Goal: Navigation & Orientation: Find specific page/section

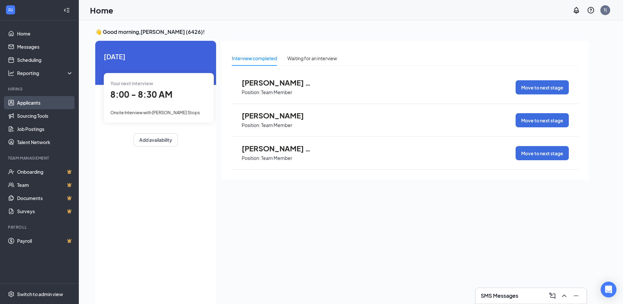
click at [29, 104] on link "Applicants" at bounding box center [45, 102] width 56 height 13
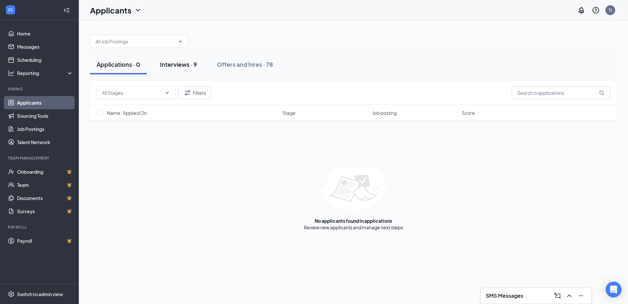
click at [175, 64] on div "Interviews · 9" at bounding box center [178, 64] width 37 height 8
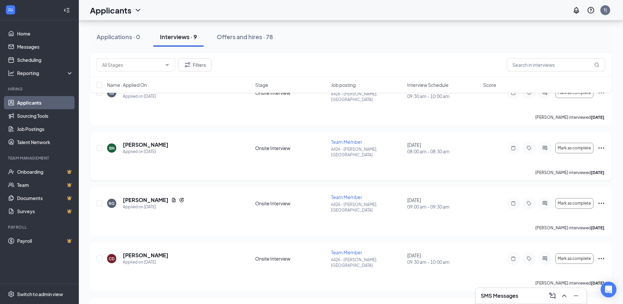
scroll to position [274, 0]
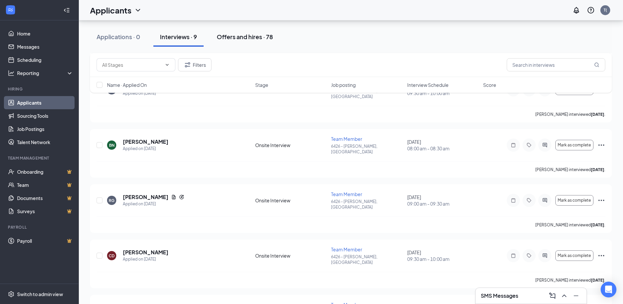
click at [254, 38] on div "Offers and hires · 78" at bounding box center [245, 37] width 56 height 8
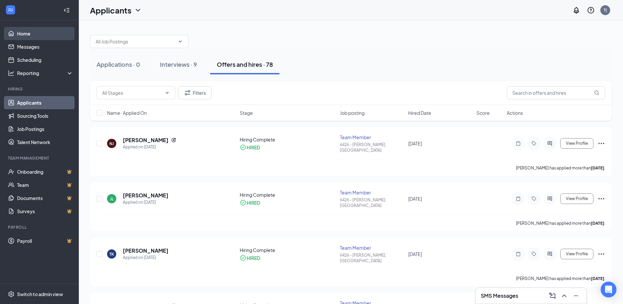
click at [24, 34] on link "Home" at bounding box center [45, 33] width 56 height 13
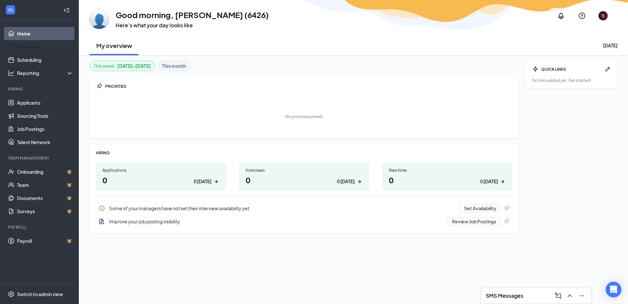
click at [28, 34] on link "Home" at bounding box center [45, 33] width 56 height 13
click at [26, 47] on link "Messages" at bounding box center [45, 46] width 56 height 13
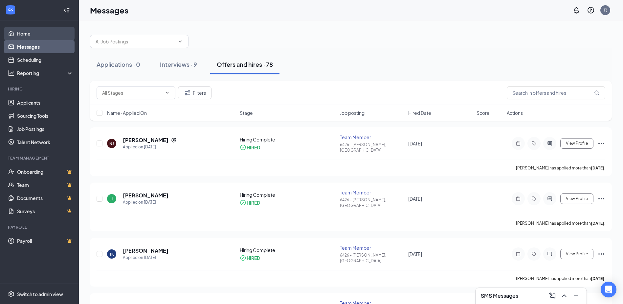
click at [37, 31] on link "Home" at bounding box center [45, 33] width 56 height 13
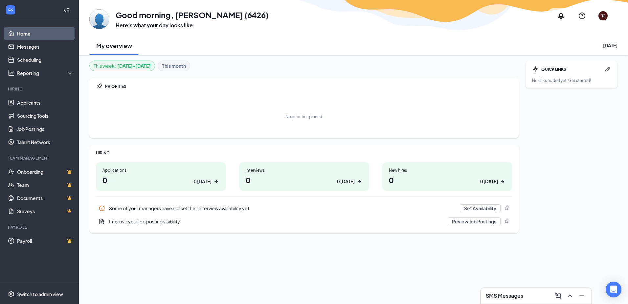
click at [67, 8] on icon "Collapse" at bounding box center [66, 10] width 7 height 7
